Goal: Entertainment & Leisure: Consume media (video, audio)

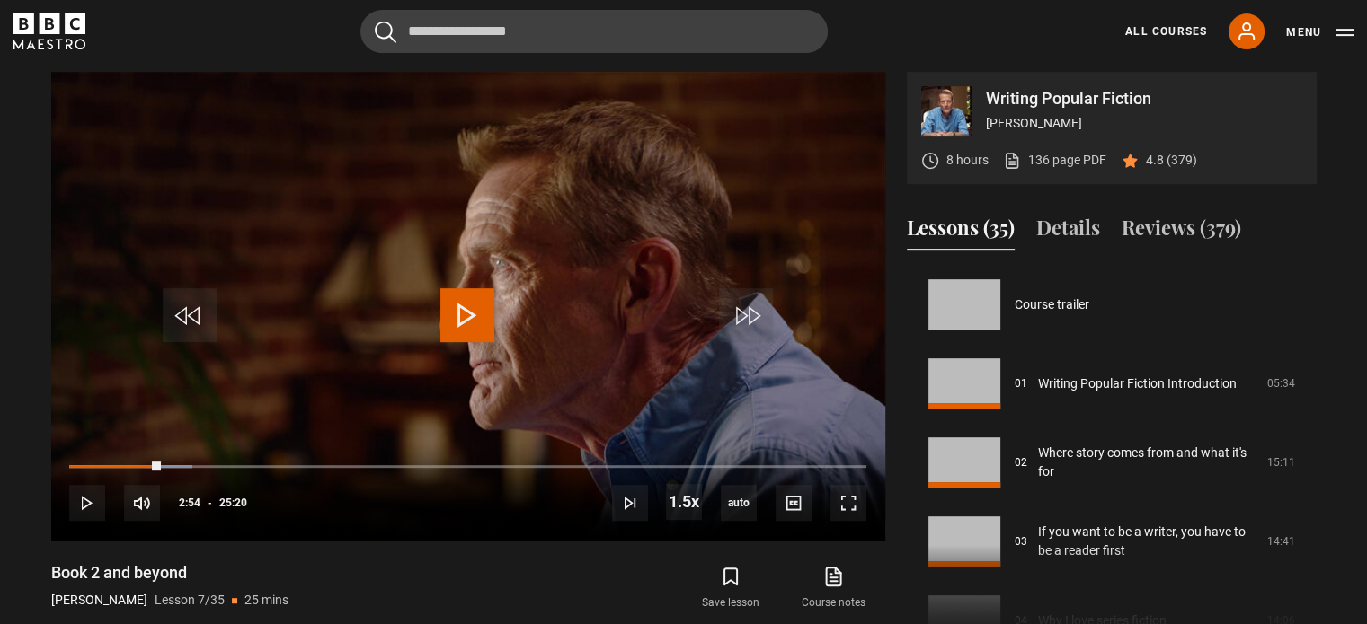
scroll to position [474, 0]
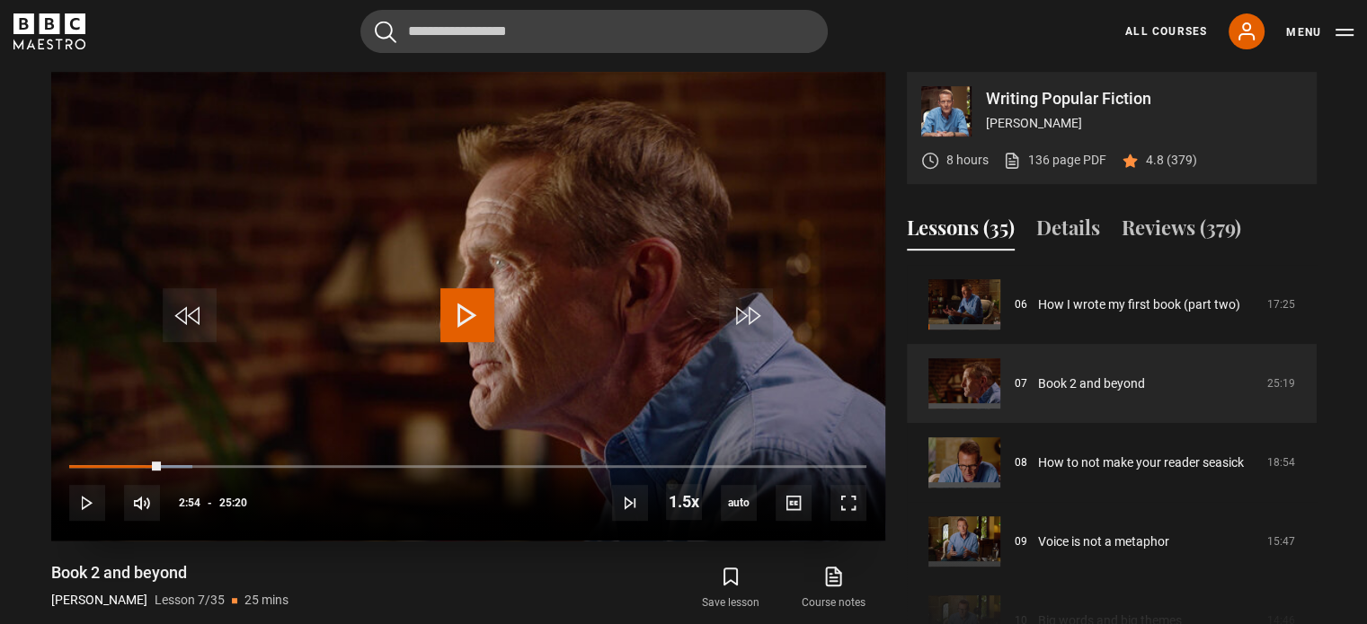
click at [454, 320] on span "Video Player" at bounding box center [467, 315] width 54 height 54
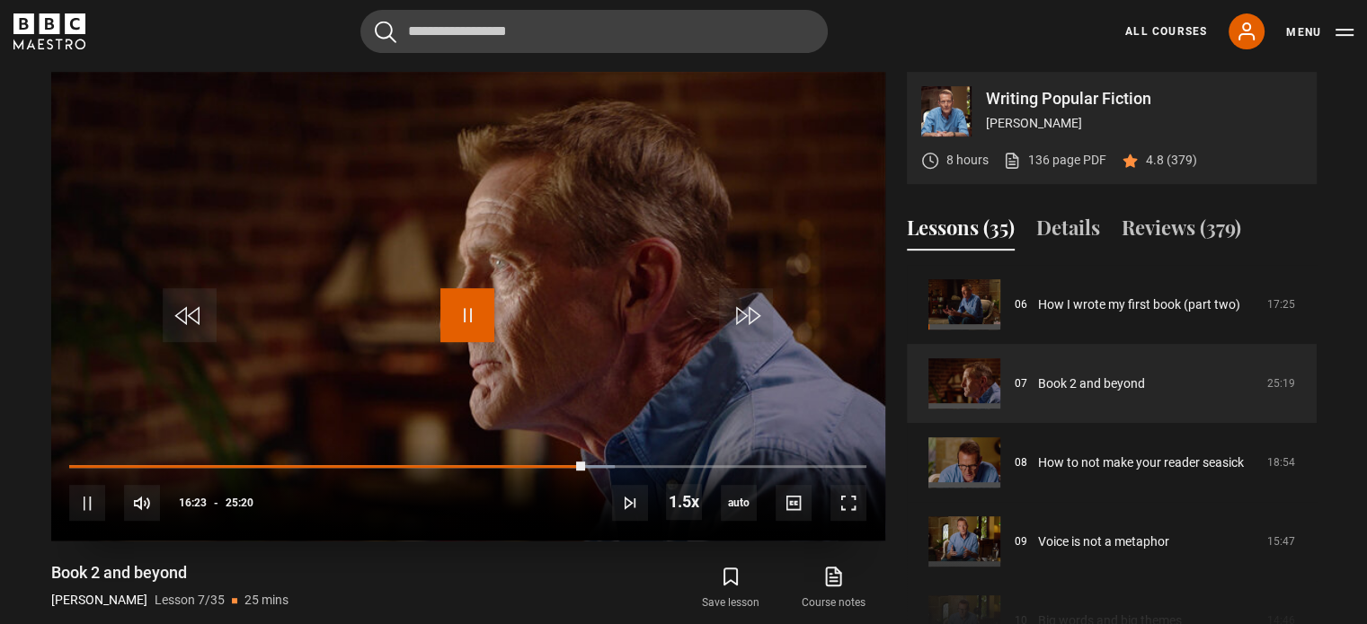
click at [459, 315] on span "Video Player" at bounding box center [467, 315] width 54 height 54
click at [459, 314] on span "Video Player" at bounding box center [467, 315] width 54 height 54
click at [477, 312] on span "Video Player" at bounding box center [467, 315] width 54 height 54
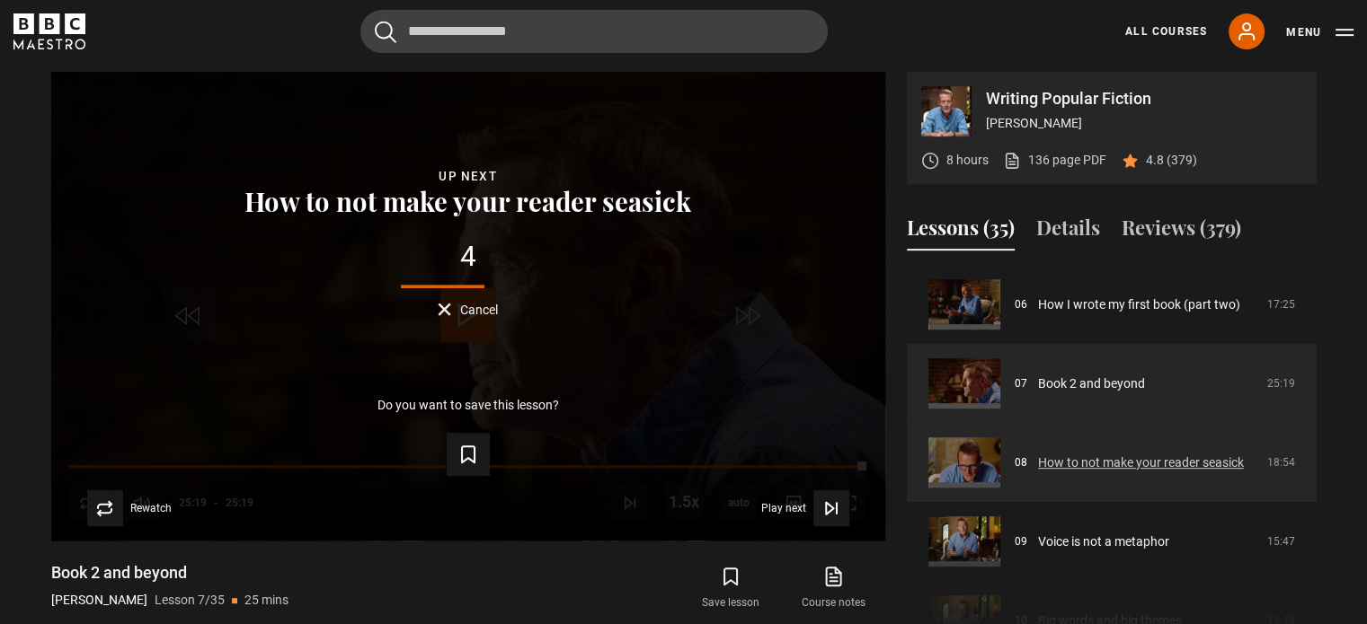
click at [1079, 454] on link "How to not make your reader seasick" at bounding box center [1141, 463] width 206 height 19
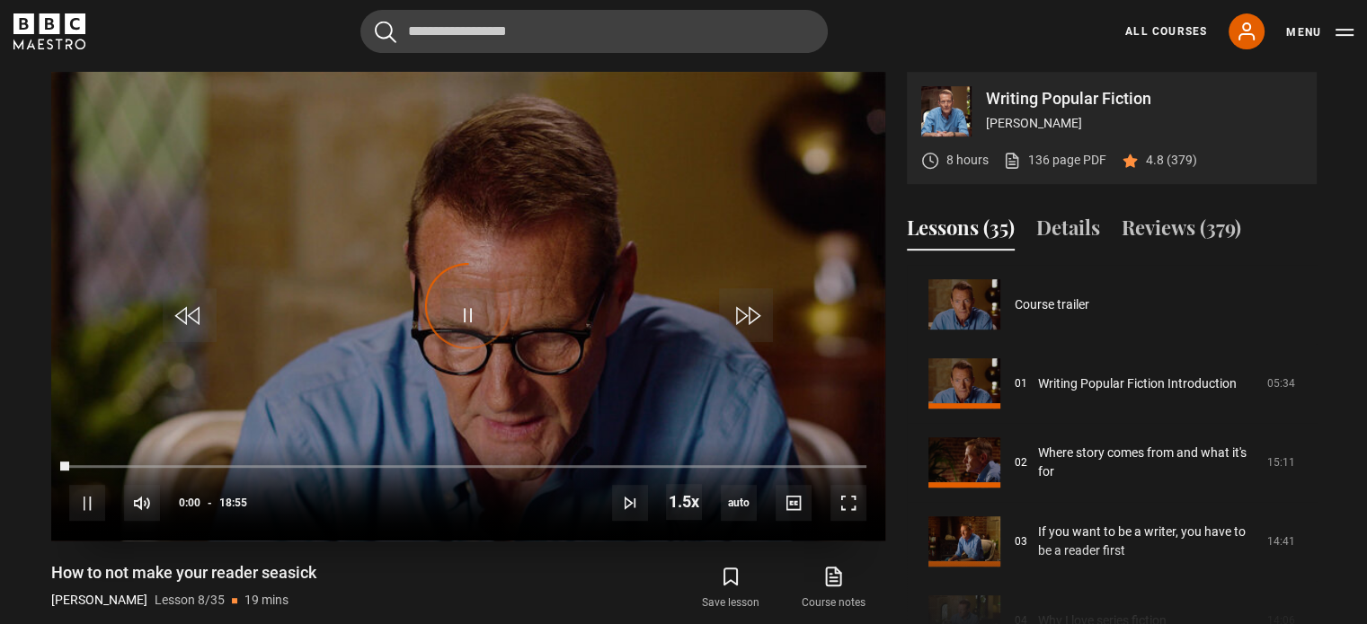
scroll to position [553, 0]
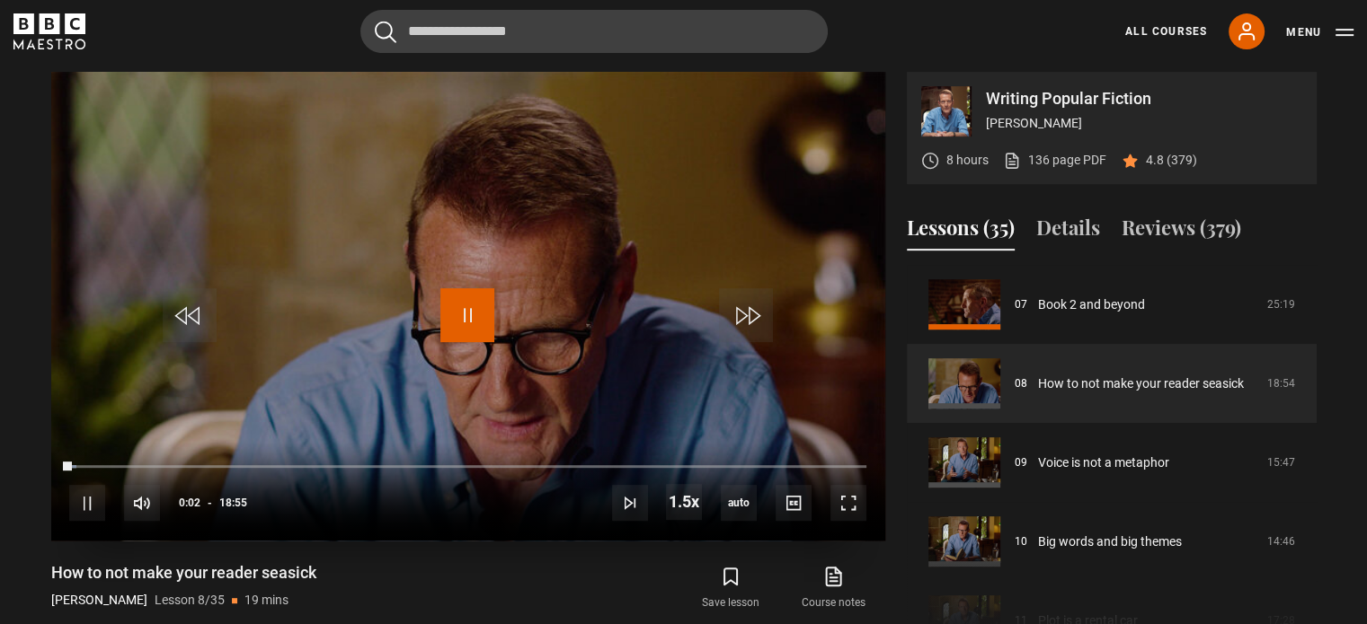
click at [471, 311] on span "Video Player" at bounding box center [467, 315] width 54 height 54
